Goal: Share content

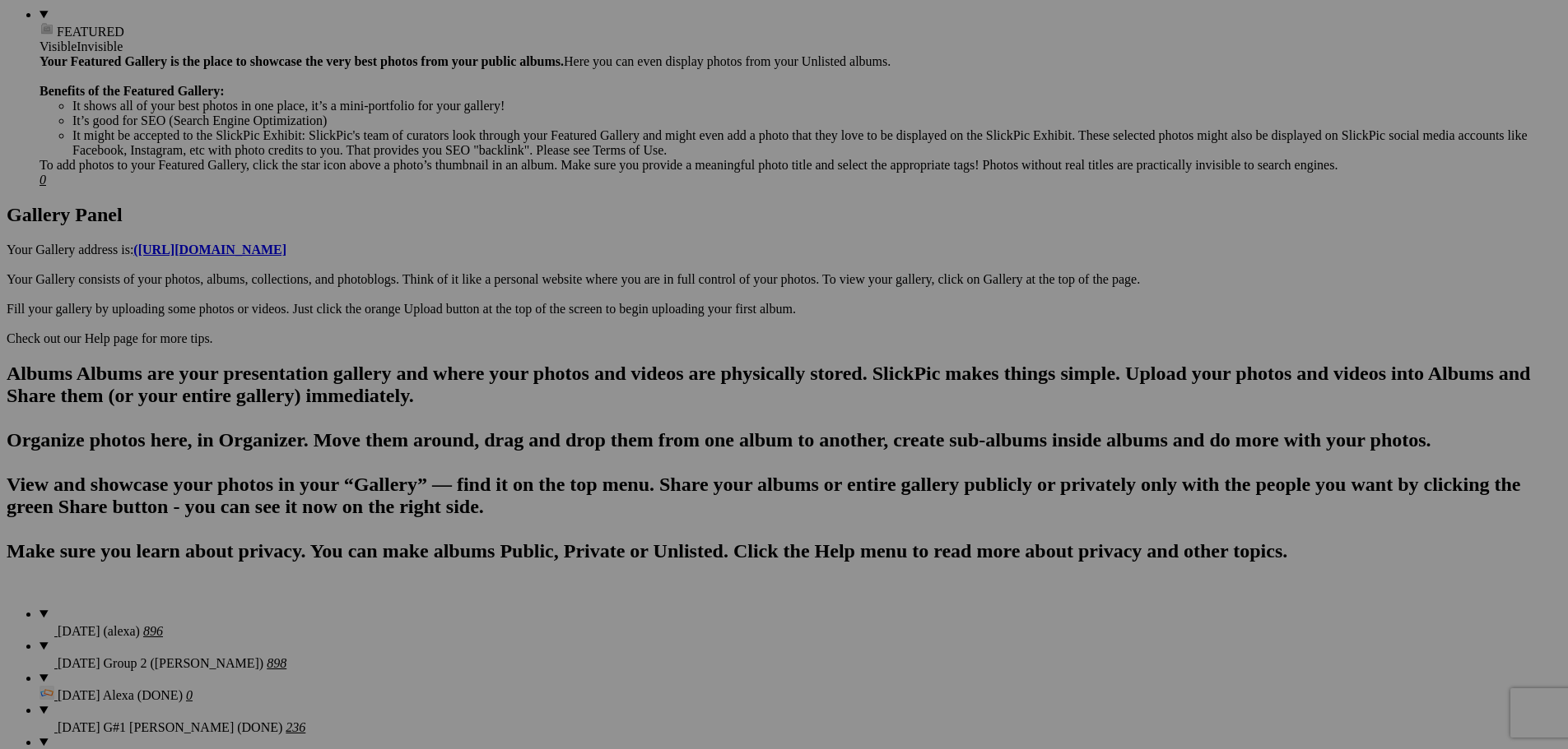
scroll to position [2205, 0]
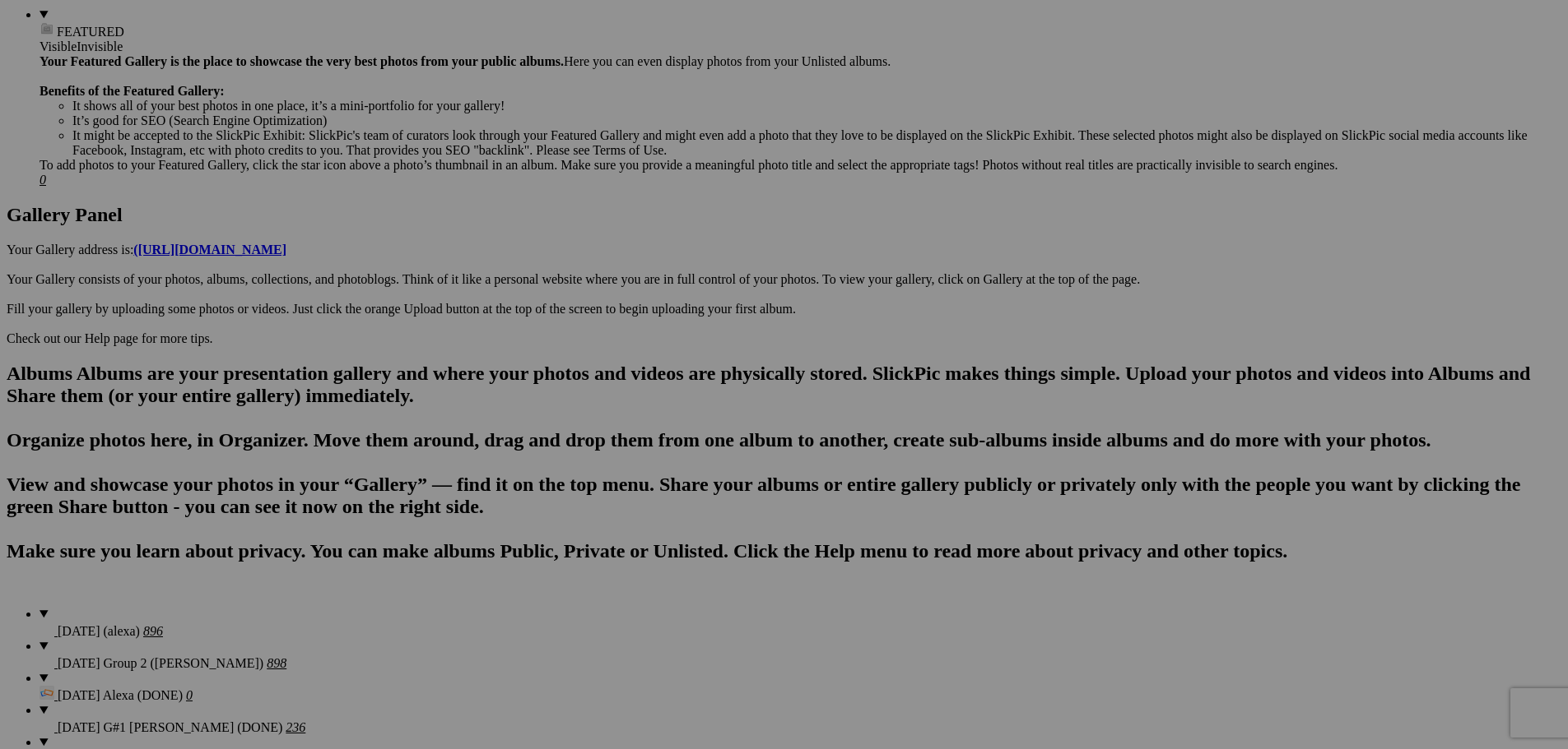
scroll to position [494, 0]
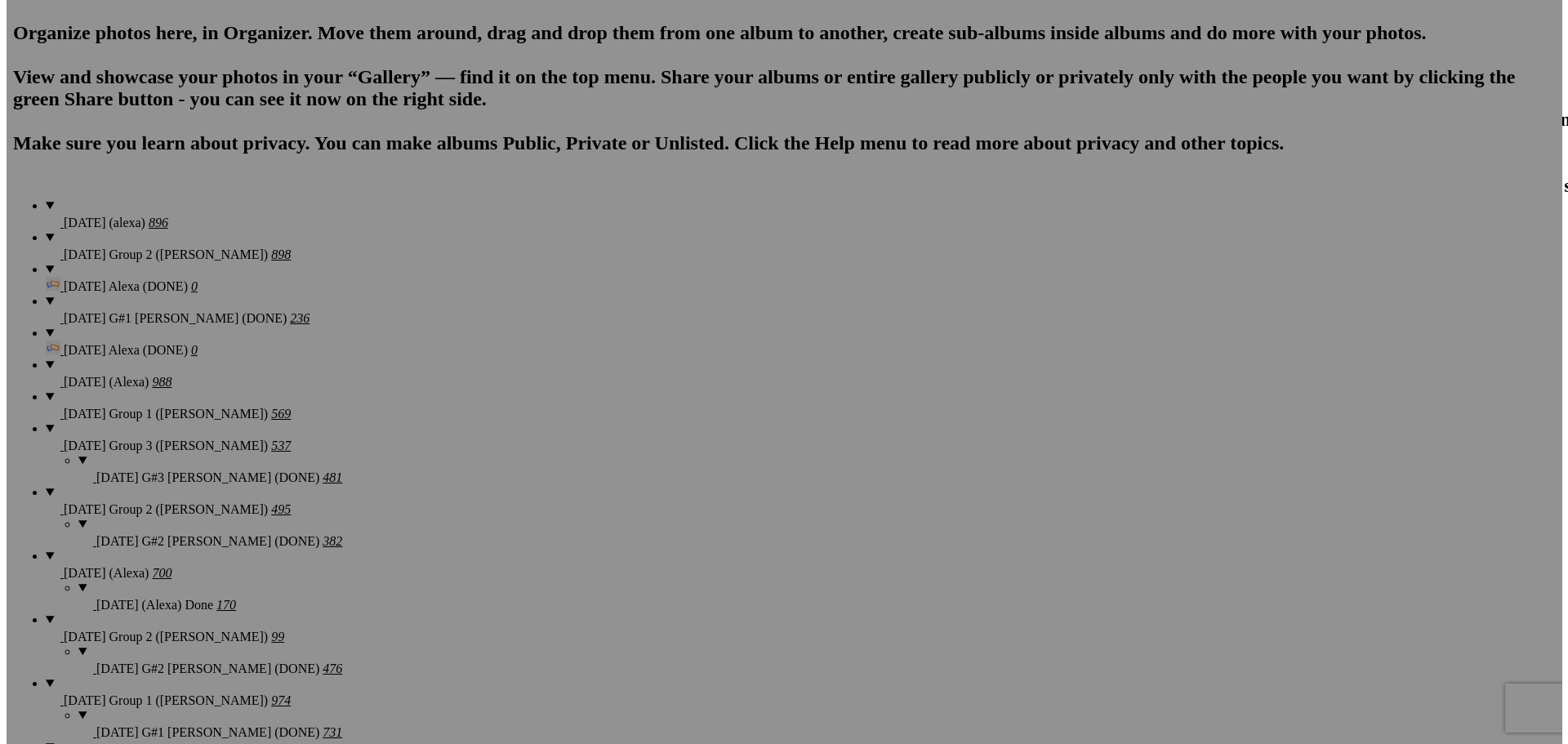
scroll to position [1062, 0]
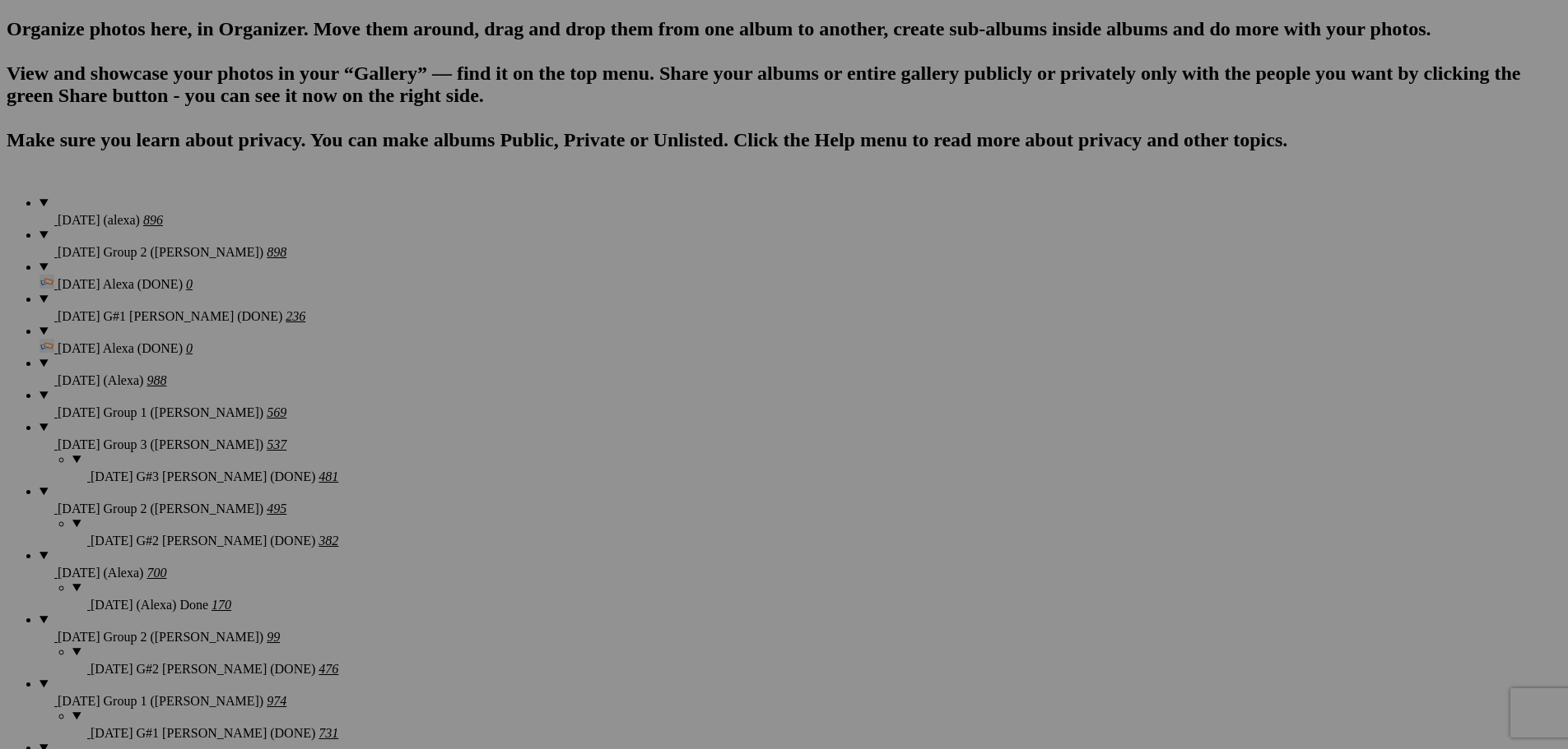
type textarea "<!-- [DOMAIN_NAME] image hosting. HTML Bulk Share code Starts Here --> <div sty…"
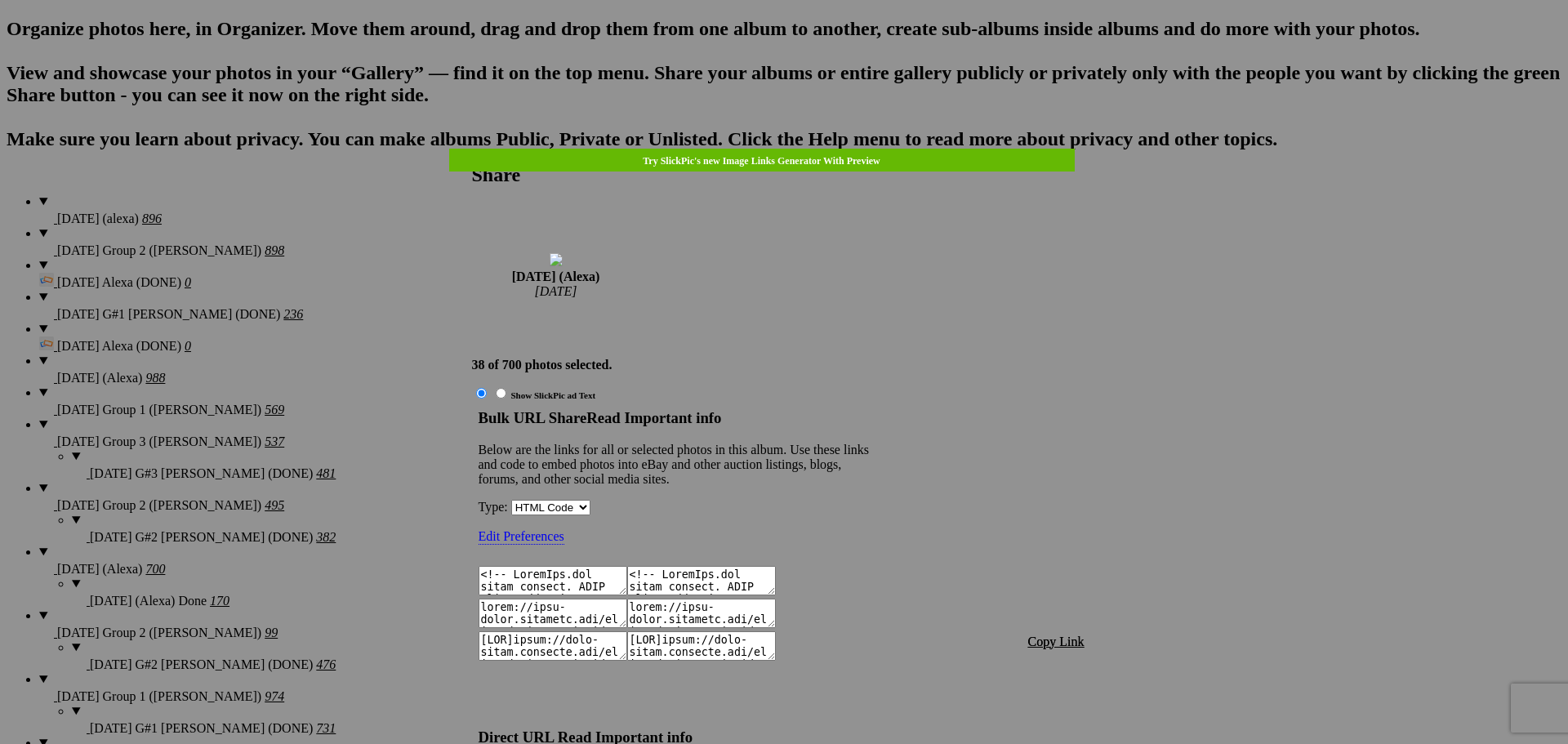
click at [1042, 634] on span "Copy Link" at bounding box center [1056, 641] width 56 height 14
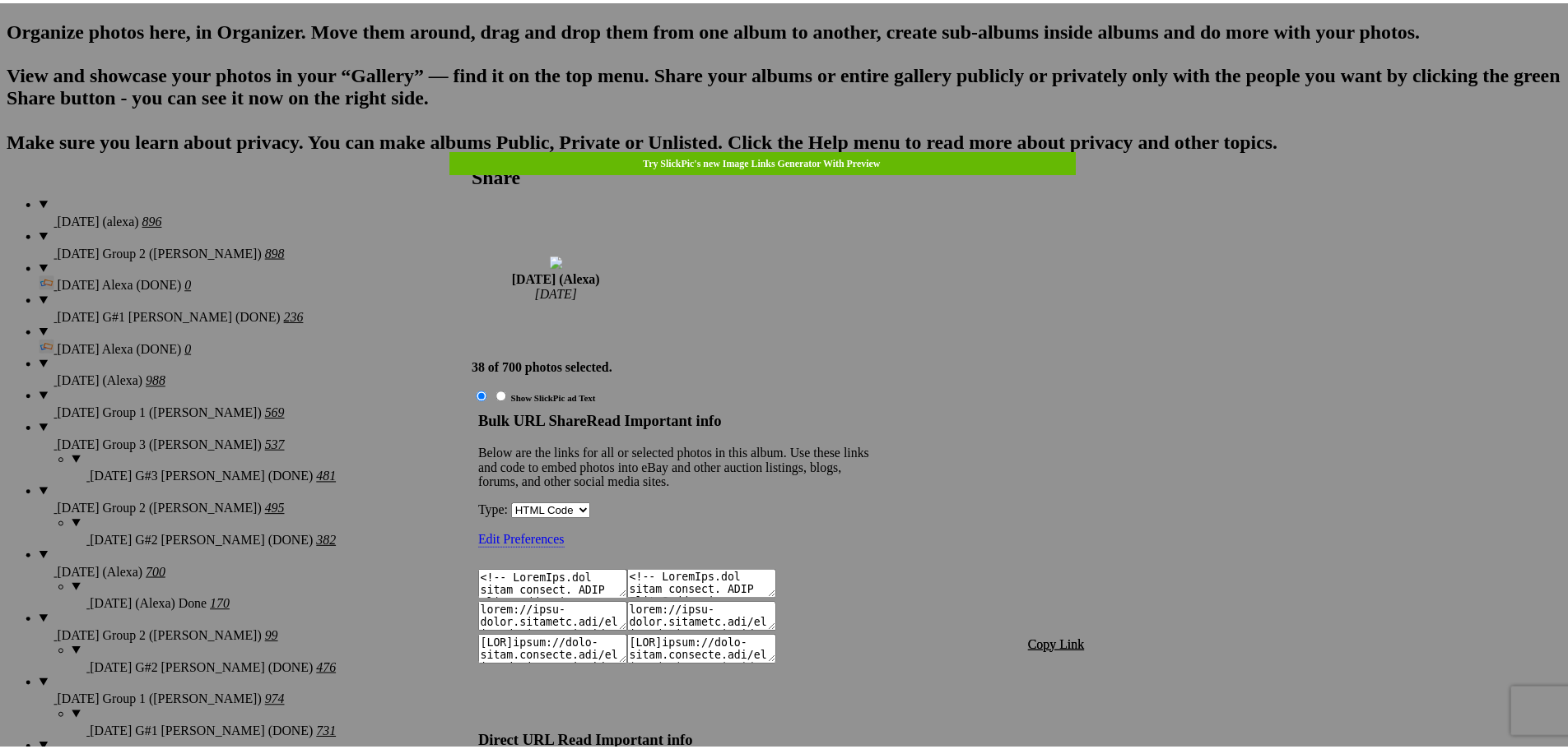
scroll to position [2000, 0]
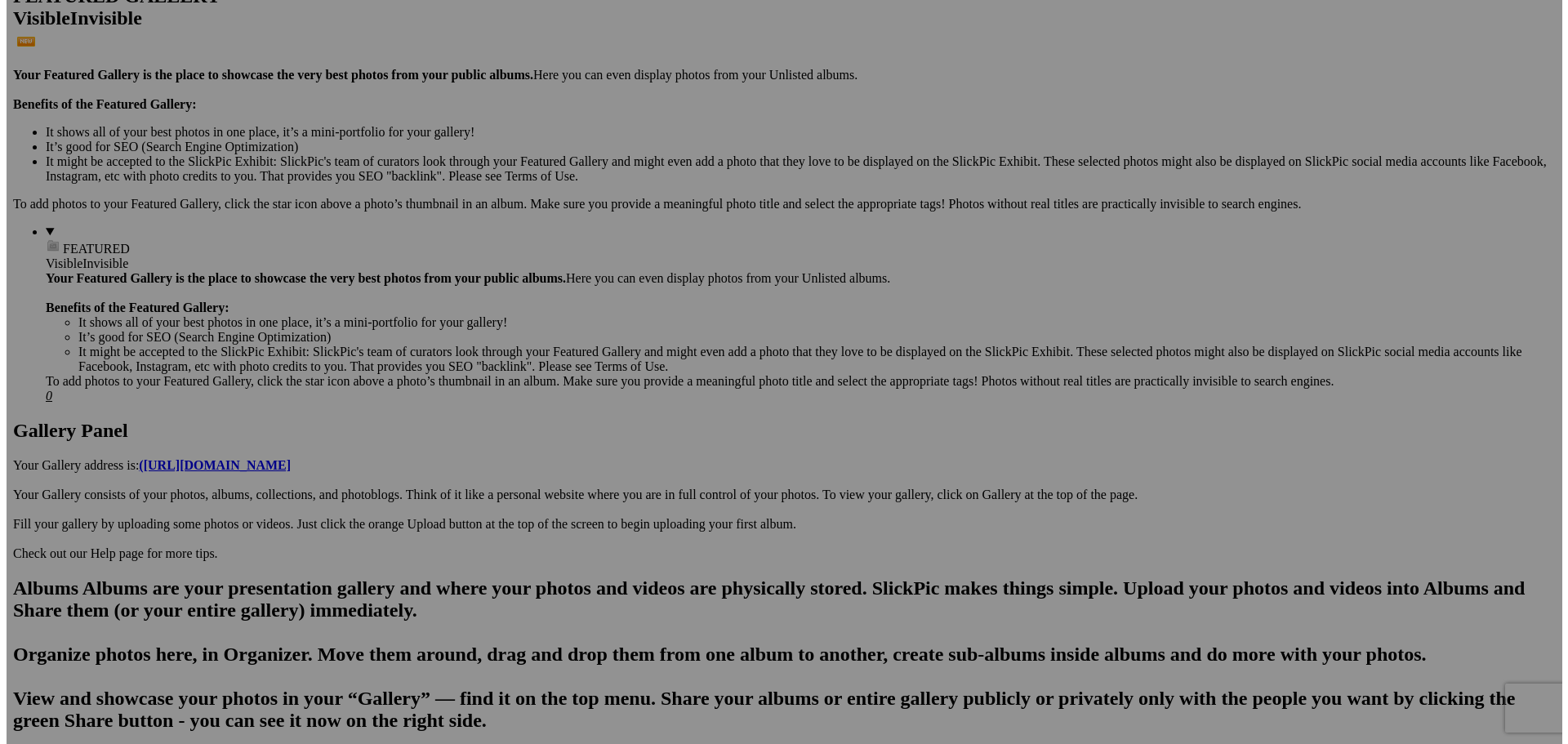
scroll to position [409, 0]
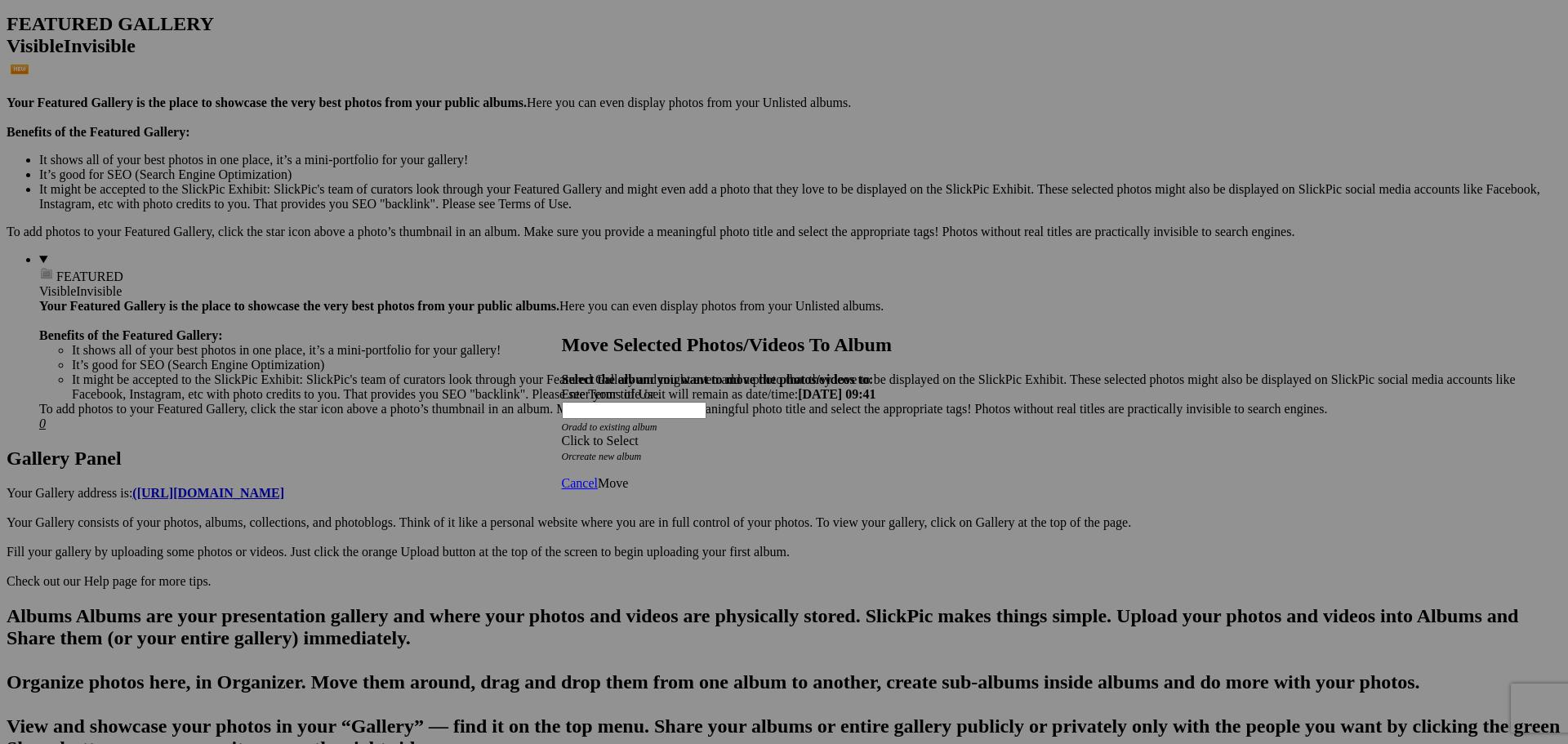
click at [828, 434] on div "Click to Select" at bounding box center [779, 441] width 433 height 15
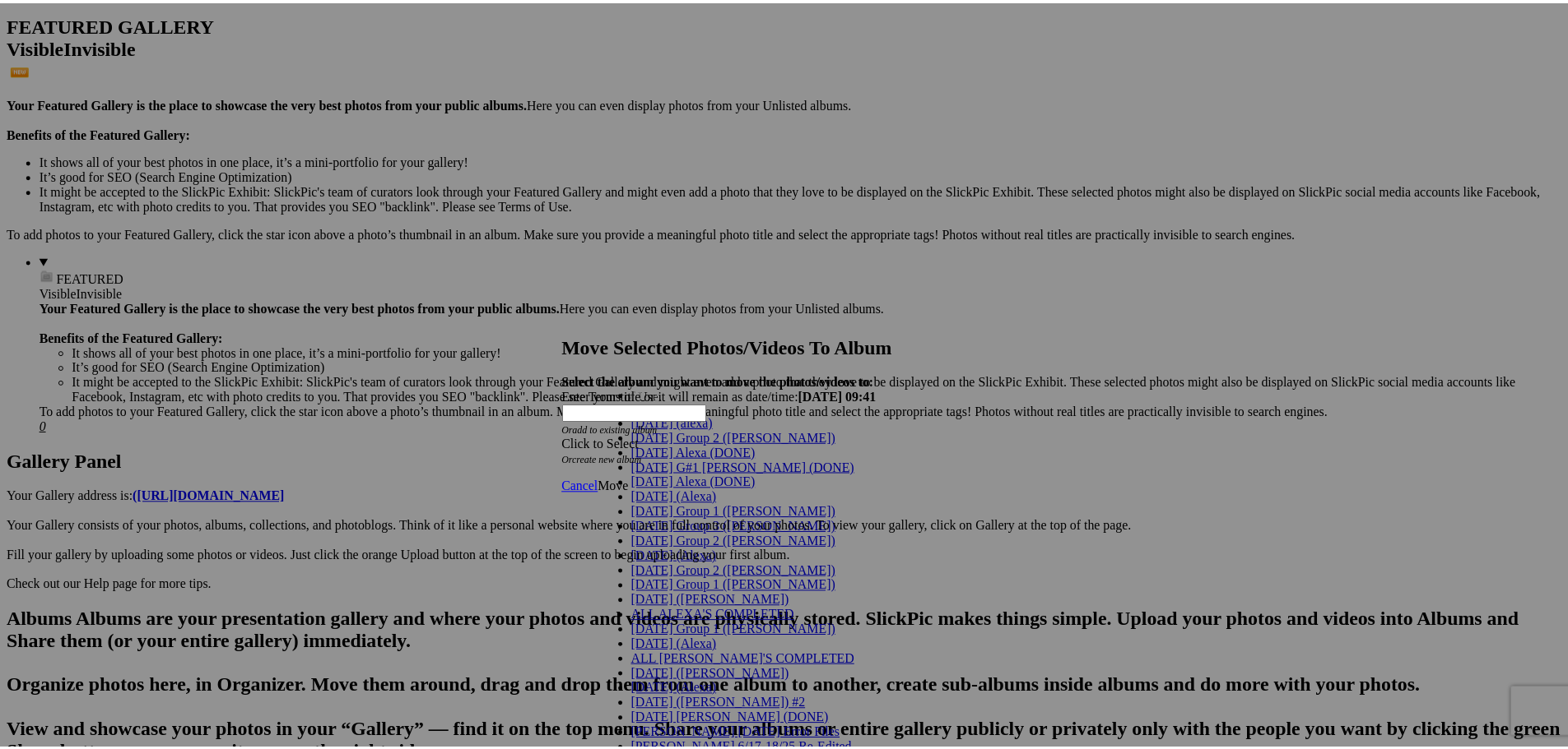
scroll to position [100, 0]
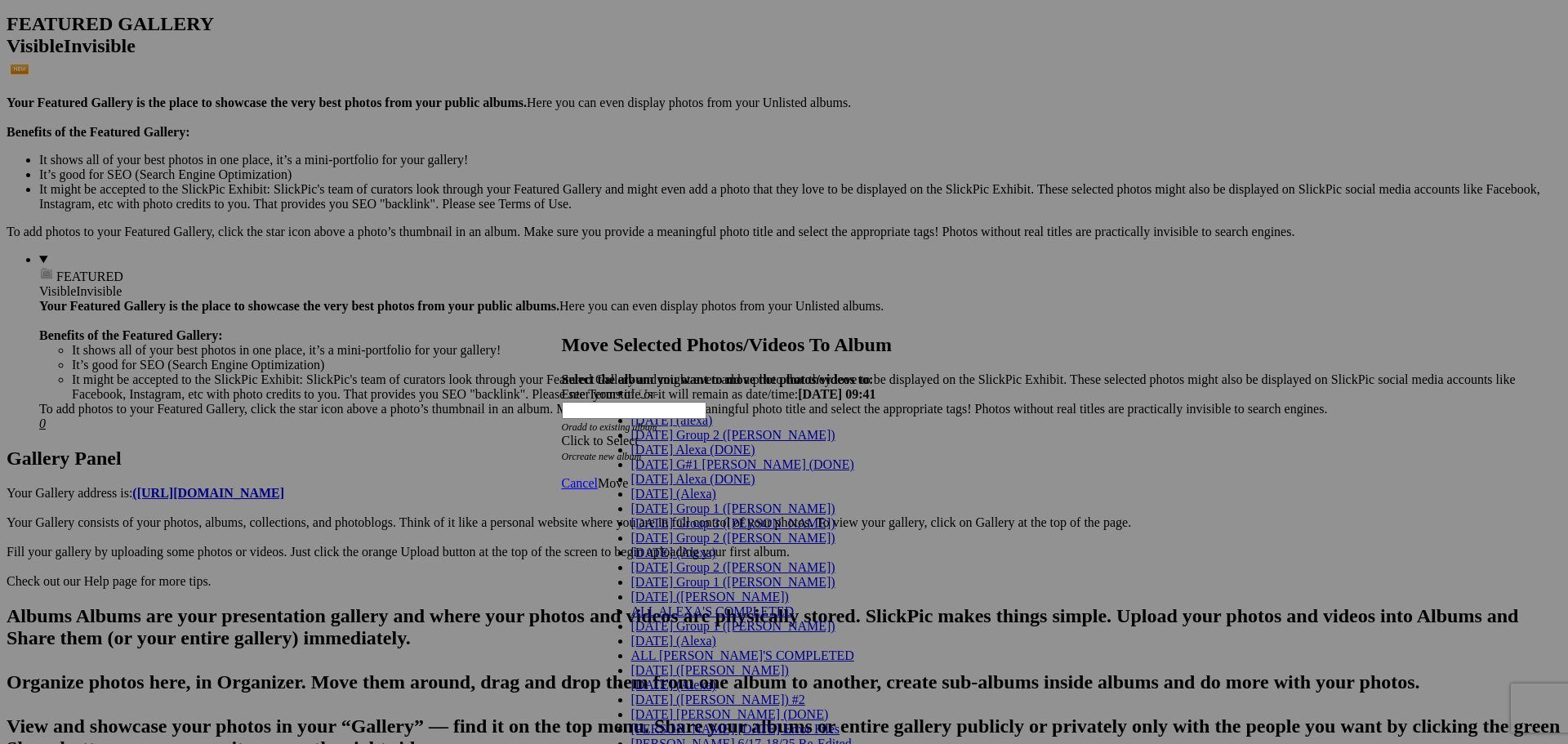
click at [692, 546] on link "[DATE] (Alexa)" at bounding box center [673, 553] width 85 height 14
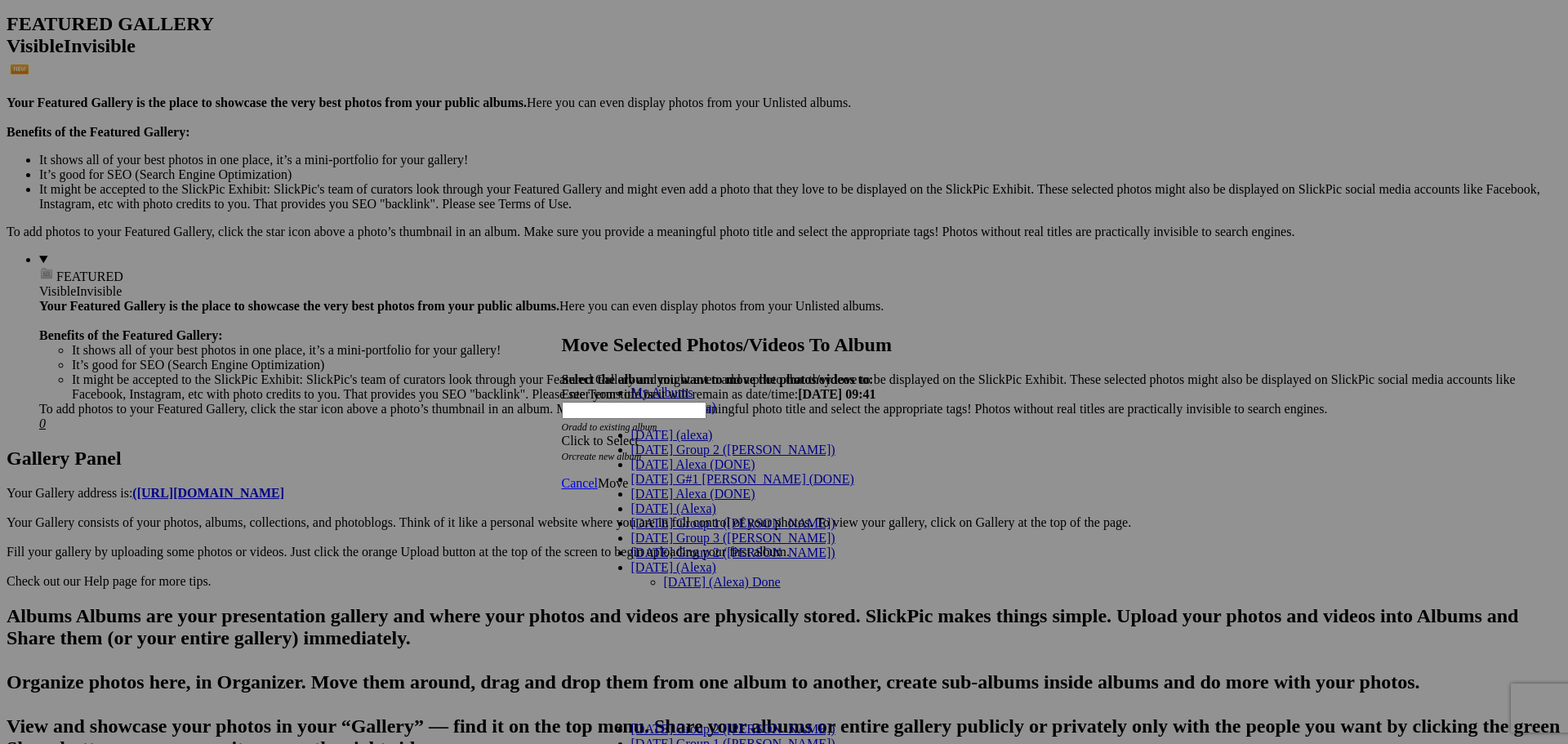
click at [685, 576] on link "[DATE] (Alexa) Done" at bounding box center [721, 582] width 117 height 14
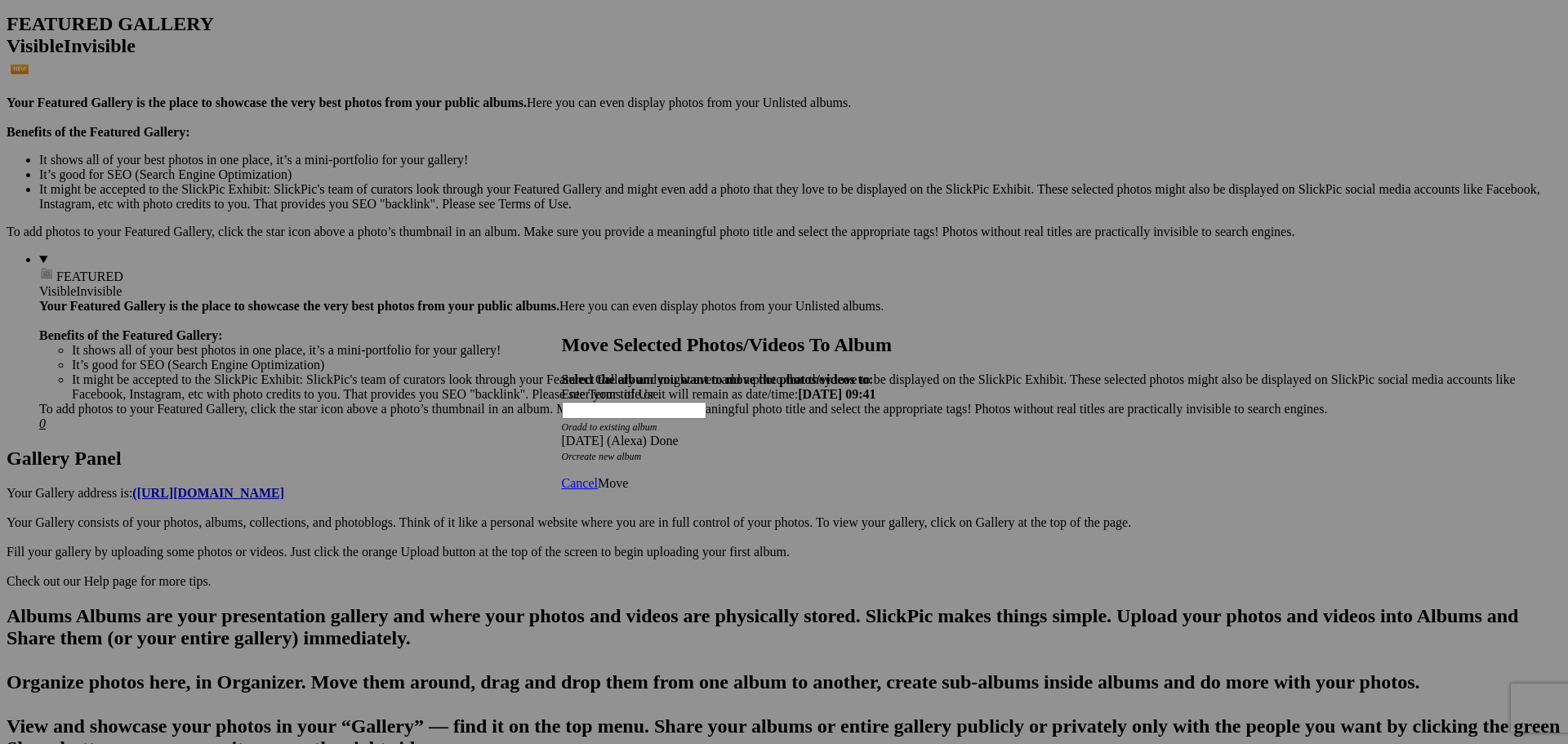
click at [628, 477] on span "Move" at bounding box center [612, 483] width 30 height 14
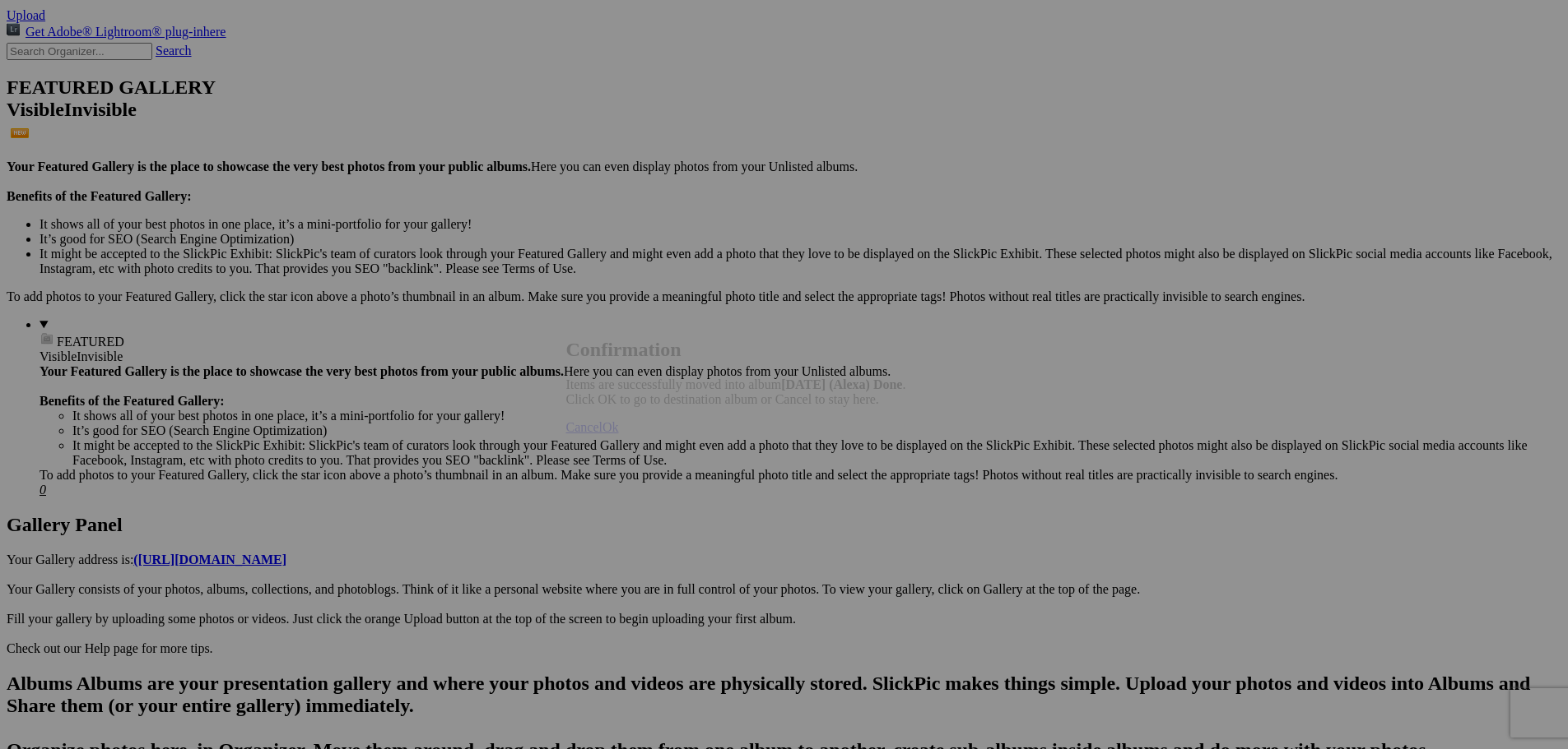
scroll to position [329, 0]
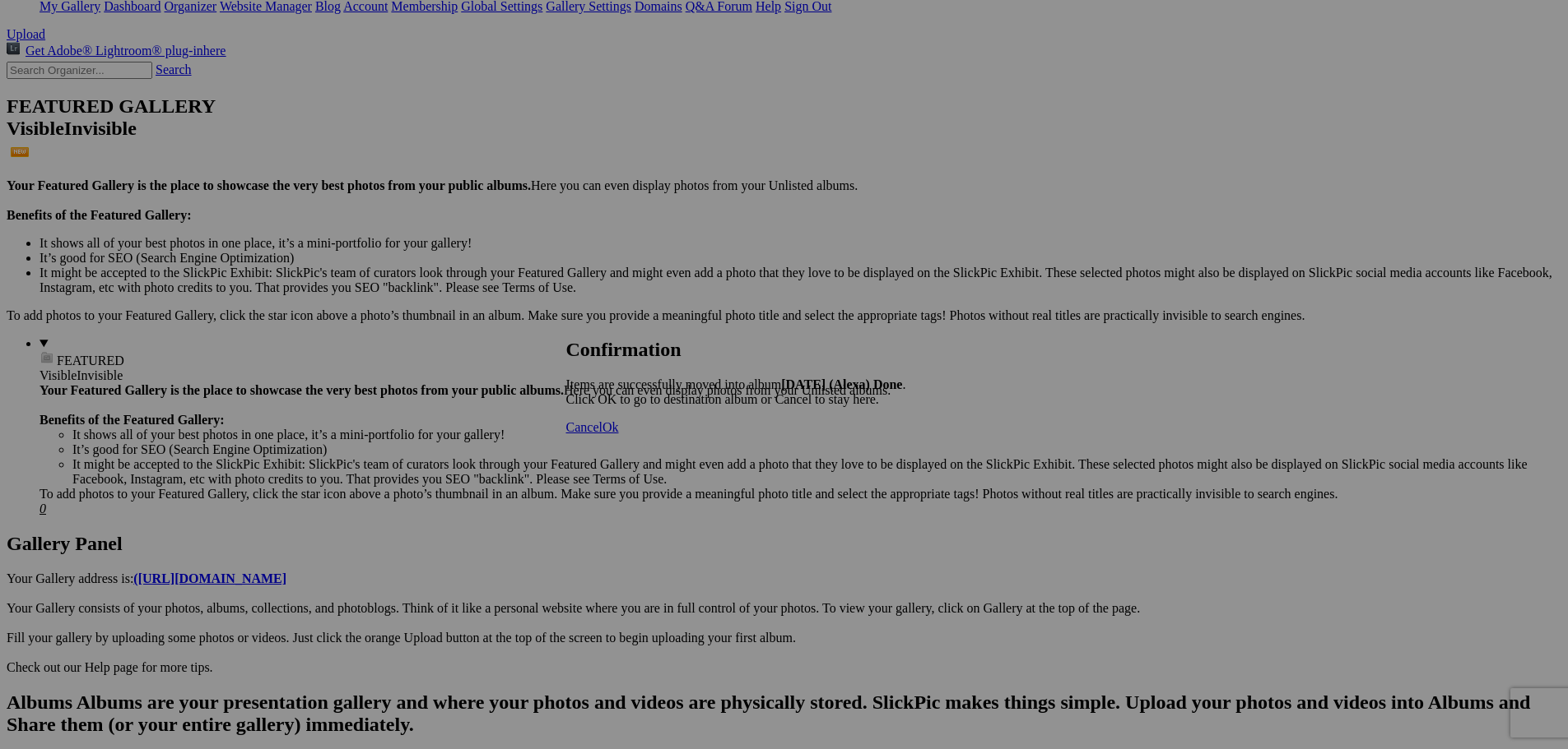
click at [602, 435] on span "Cancel" at bounding box center [585, 427] width 36 height 14
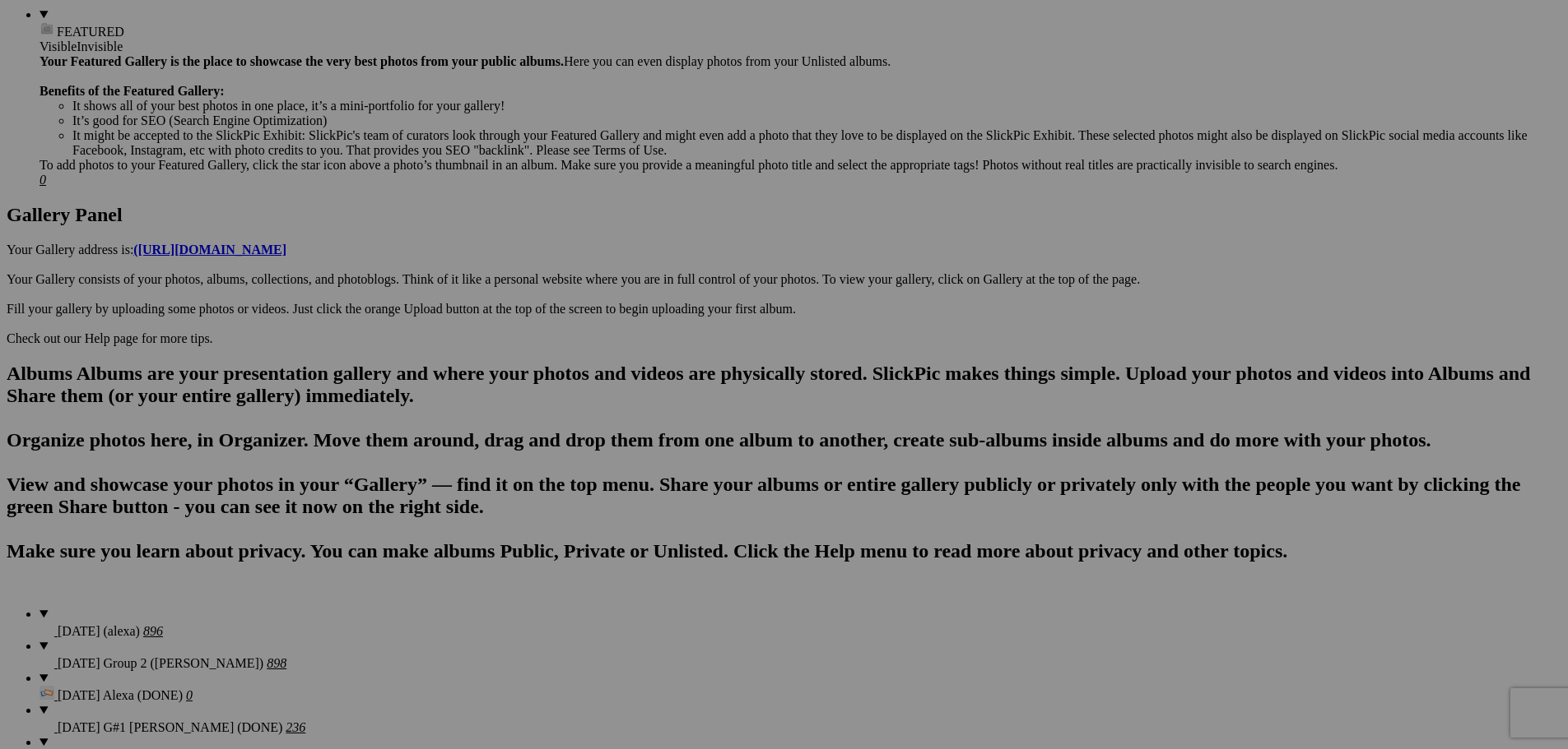
scroll to position [740, 0]
